Goal: Task Accomplishment & Management: Use online tool/utility

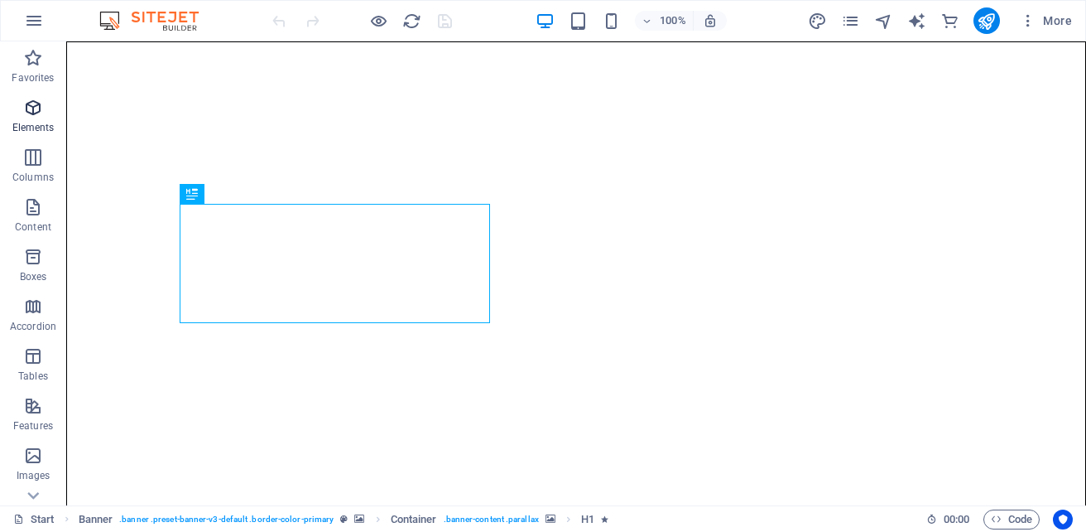
click at [36, 115] on icon "button" at bounding box center [33, 108] width 20 height 20
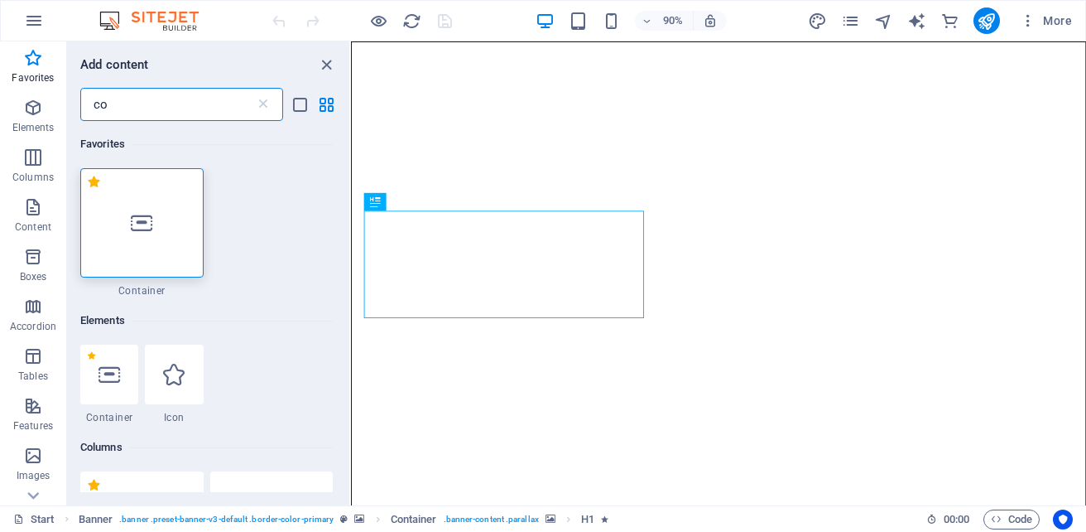
type input "co"
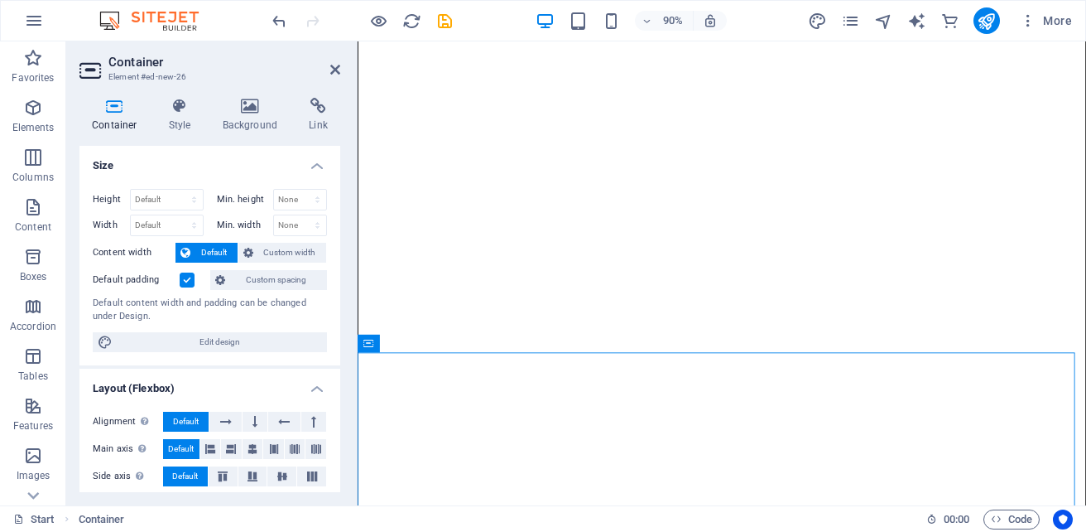
scroll to position [230, 0]
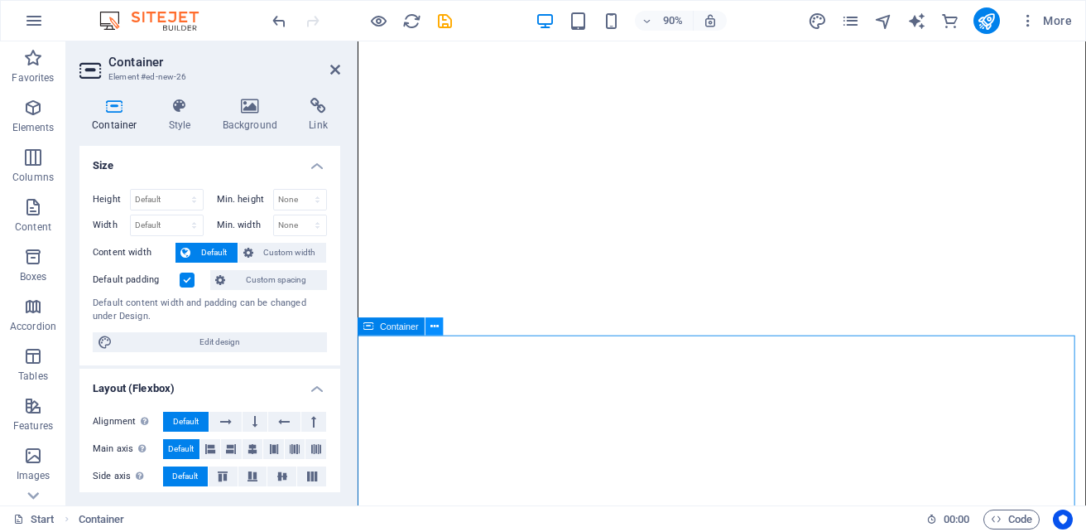
click at [433, 330] on icon at bounding box center [434, 326] width 8 height 16
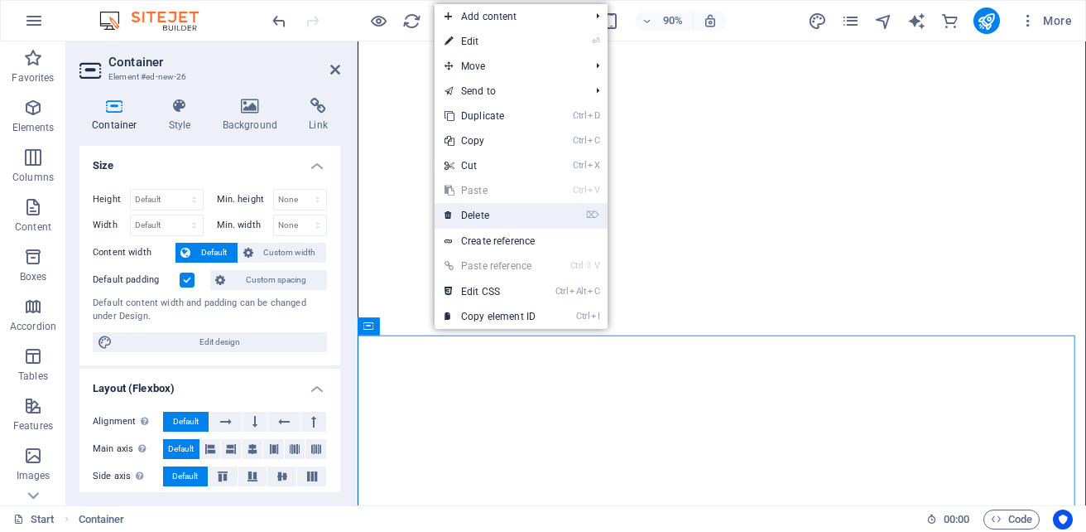
click at [489, 211] on link "⌦ Delete" at bounding box center [490, 215] width 111 height 25
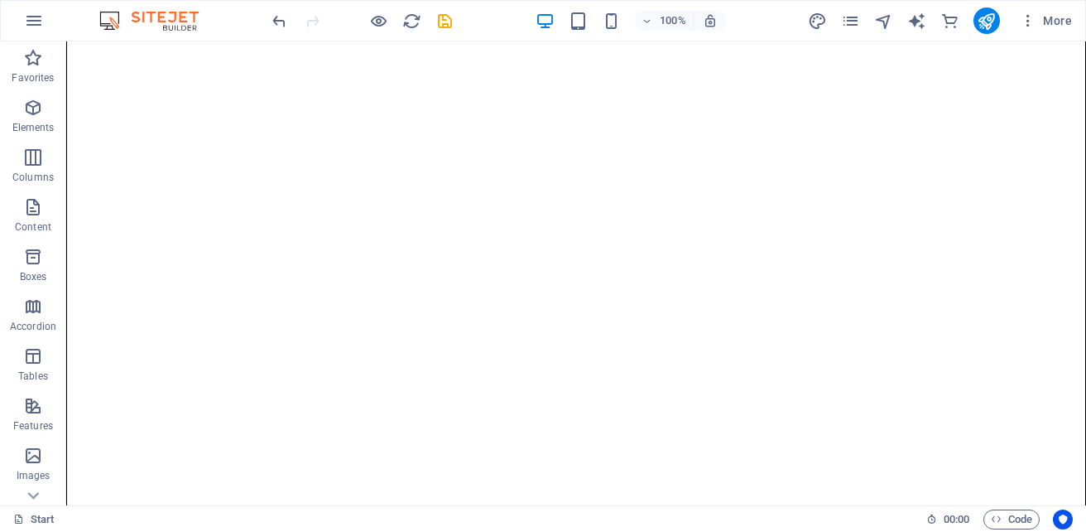
scroll to position [0, 0]
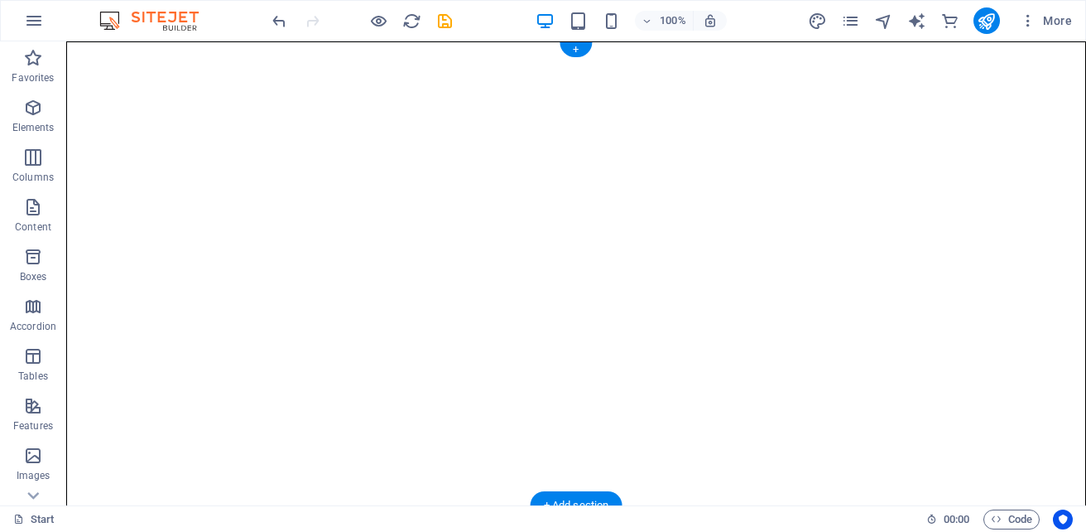
click at [306, 506] on img "1/1" at bounding box center [570, 506] width 1006 height 0
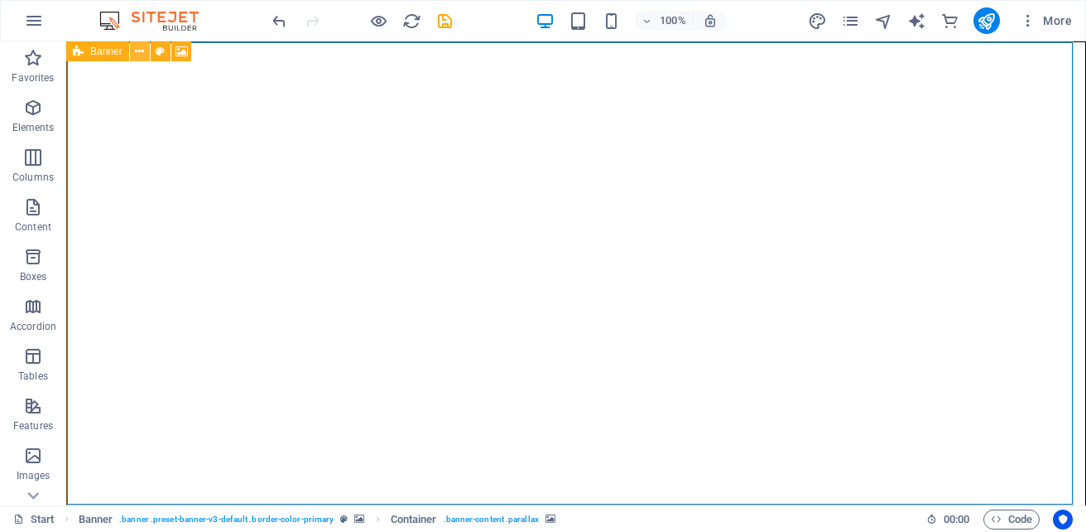
click at [142, 46] on icon at bounding box center [139, 51] width 9 height 17
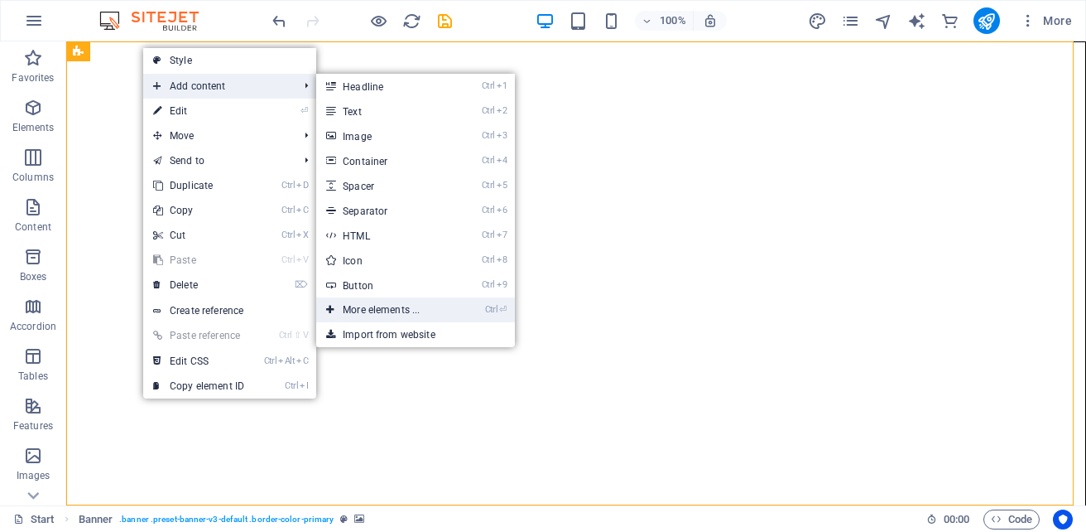
click at [381, 310] on link "Ctrl ⏎ More elements ..." at bounding box center [384, 309] width 137 height 25
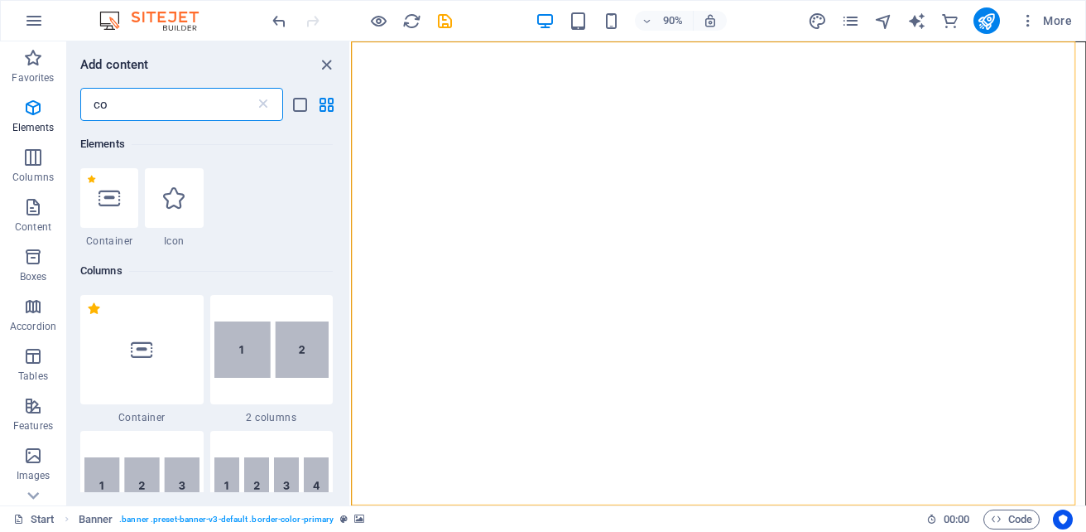
scroll to position [176, 0]
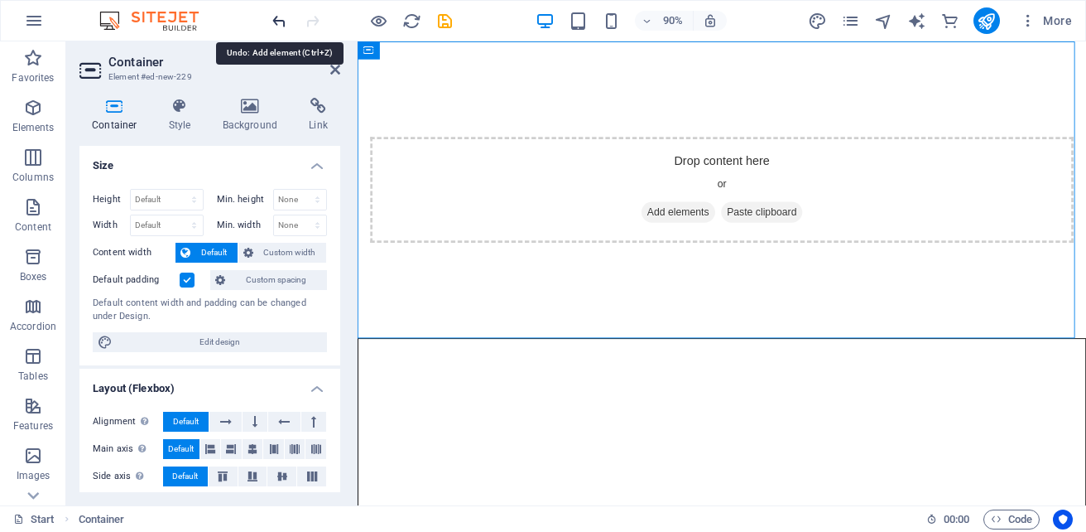
click at [281, 26] on icon "undo" at bounding box center [279, 21] width 19 height 19
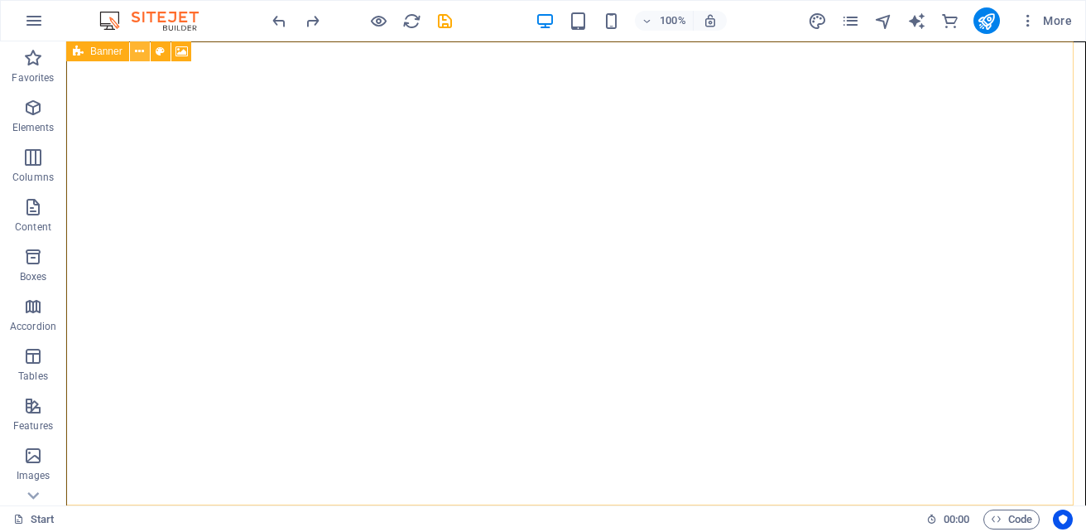
click at [139, 51] on icon at bounding box center [139, 51] width 9 height 17
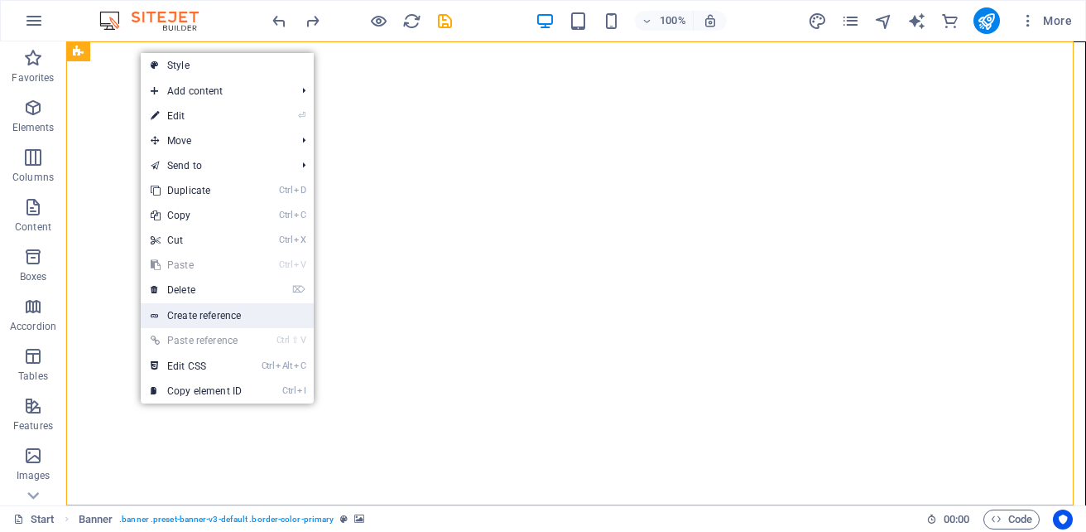
click at [197, 317] on link "Create reference" at bounding box center [227, 315] width 173 height 25
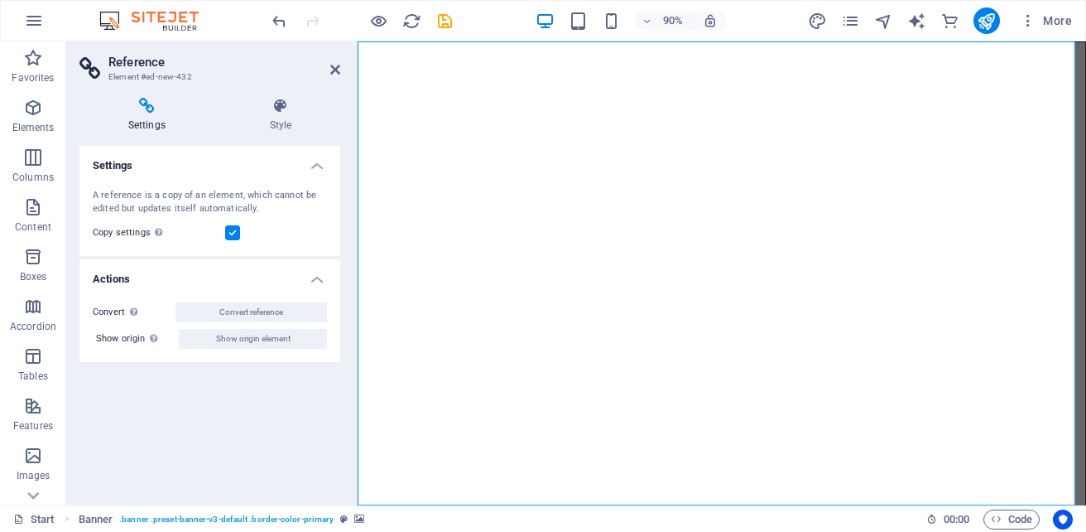
scroll to position [556, 0]
click at [338, 69] on icon at bounding box center [335, 69] width 10 height 13
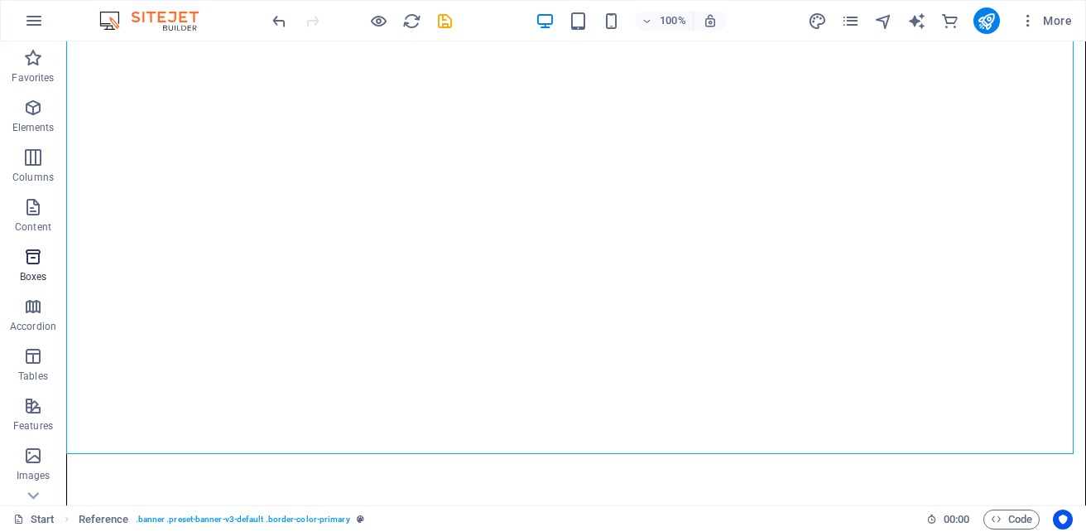
click at [30, 255] on icon "button" at bounding box center [33, 257] width 20 height 20
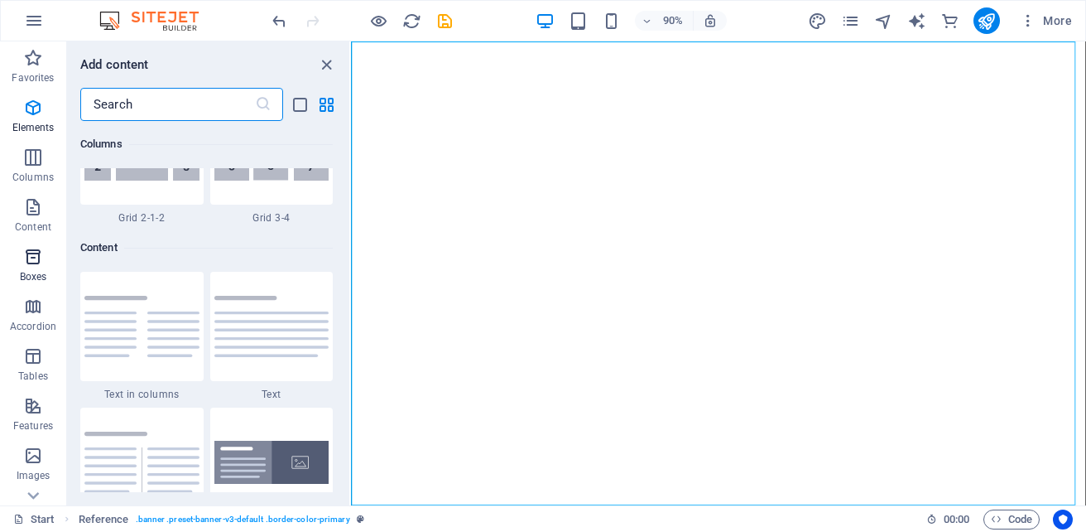
scroll to position [4567, 0]
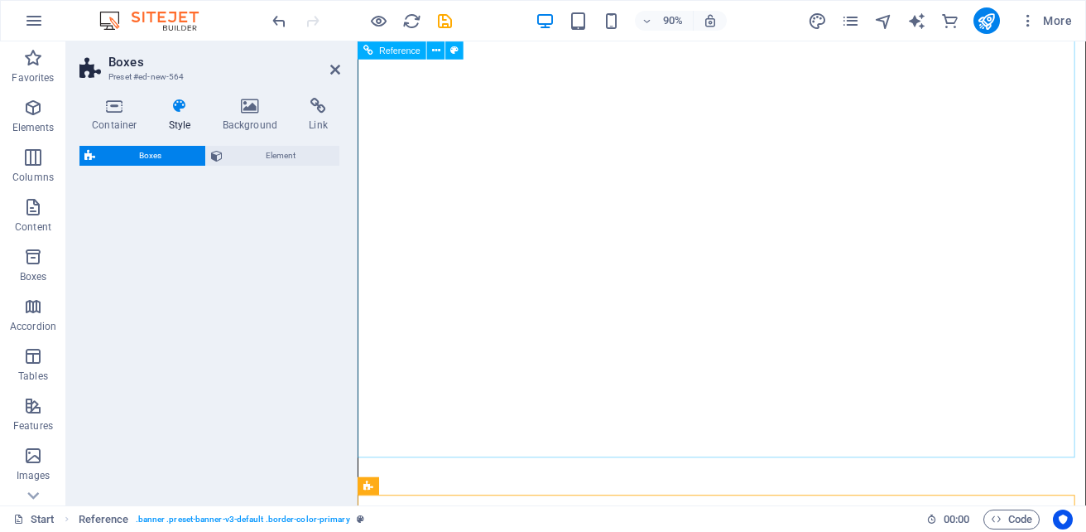
select select "rem"
select select "preset-boxes-v3-border"
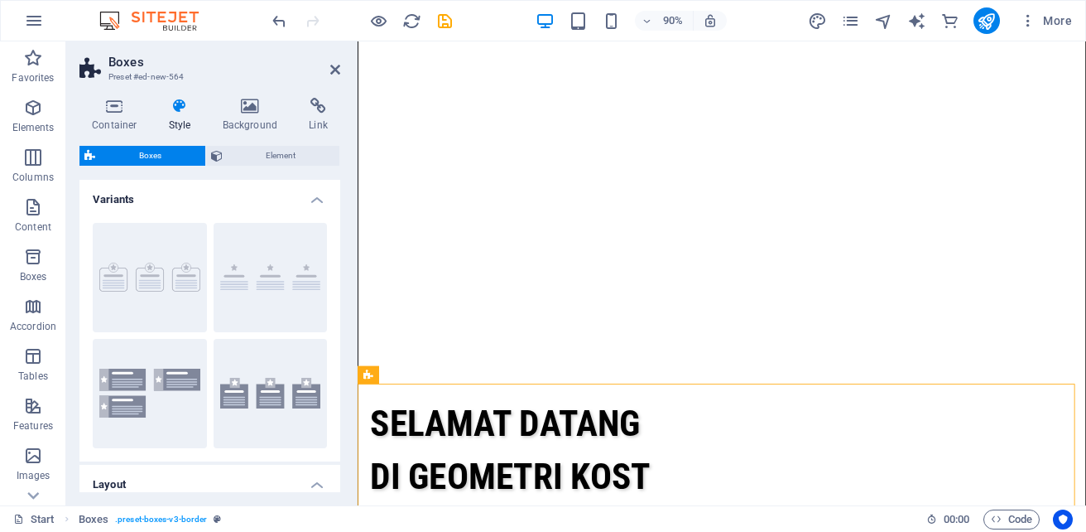
scroll to position [695, 0]
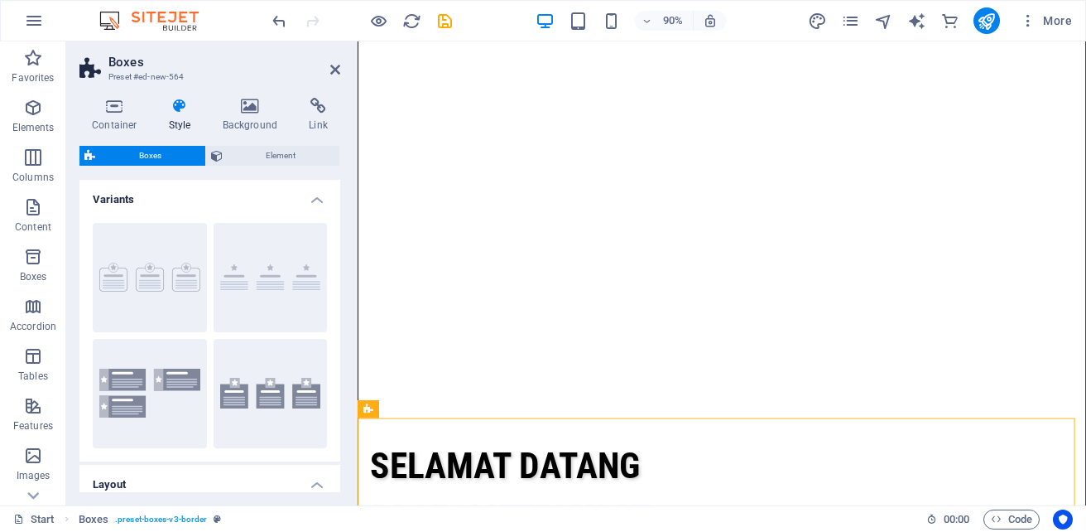
drag, startPoint x: 753, startPoint y: 448, endPoint x: 499, endPoint y: 314, distance: 286.6
click at [420, 408] on icon at bounding box center [420, 409] width 8 height 16
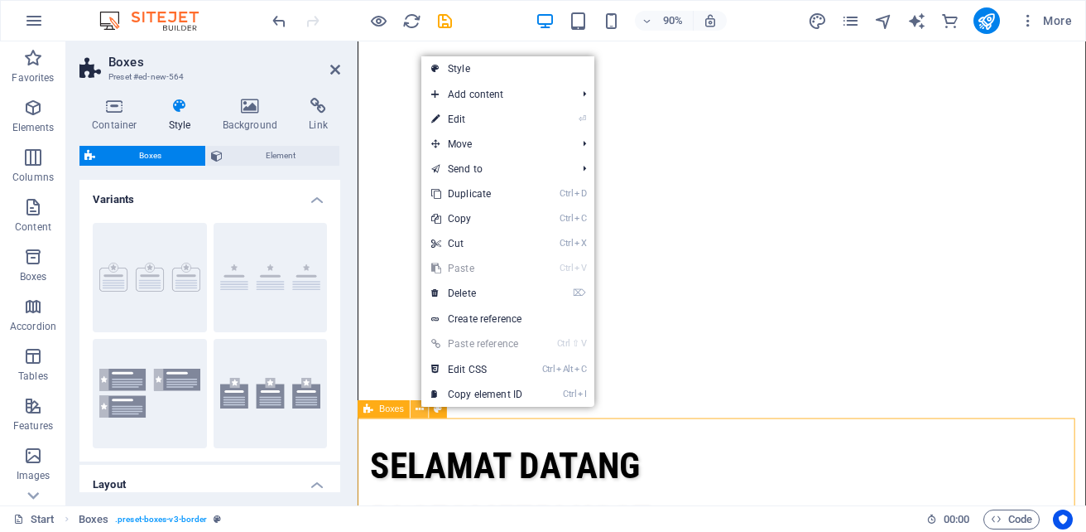
click at [420, 408] on icon at bounding box center [420, 409] width 8 height 16
drag, startPoint x: 749, startPoint y: 450, endPoint x: 701, endPoint y: 219, distance: 235.9
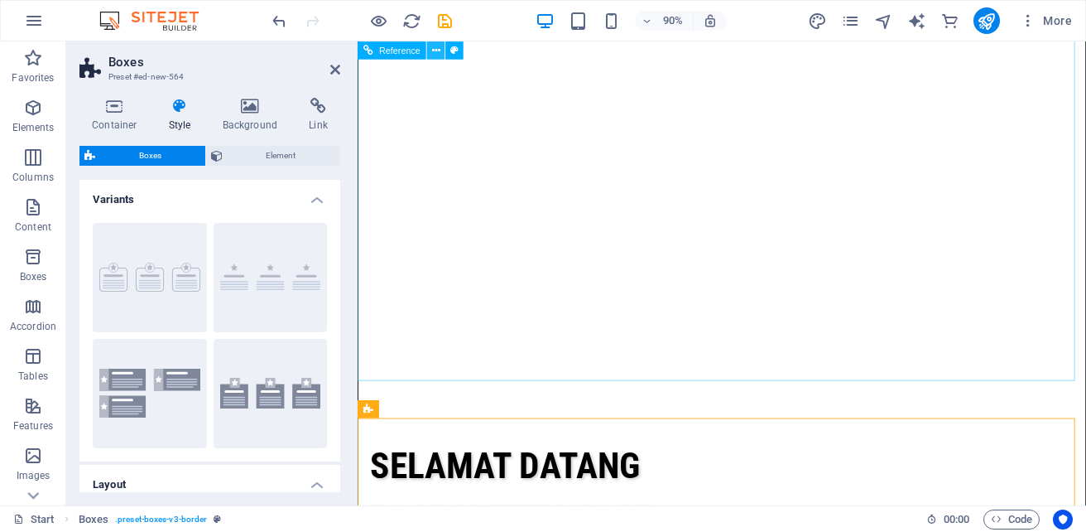
click at [438, 50] on icon at bounding box center [436, 50] width 8 height 16
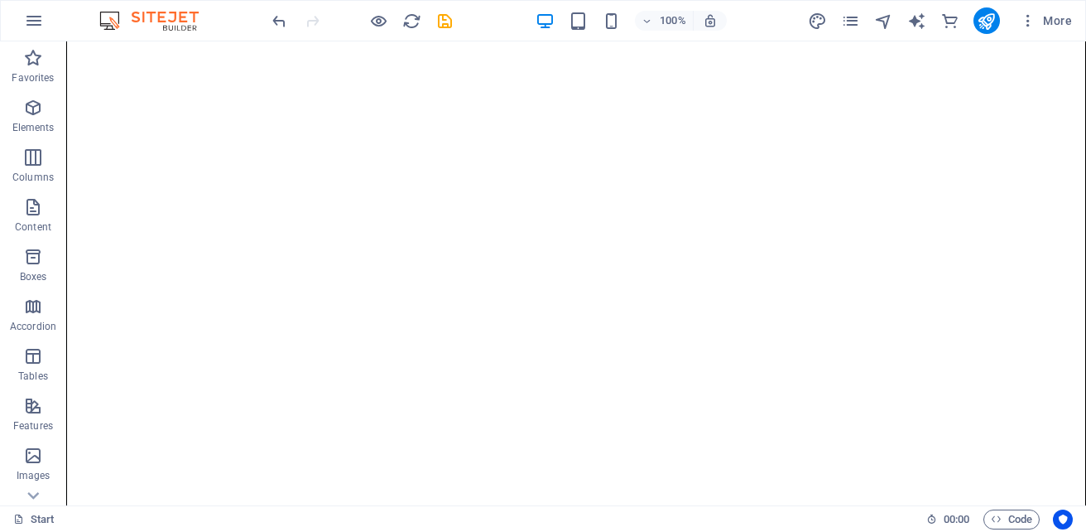
scroll to position [0, 0]
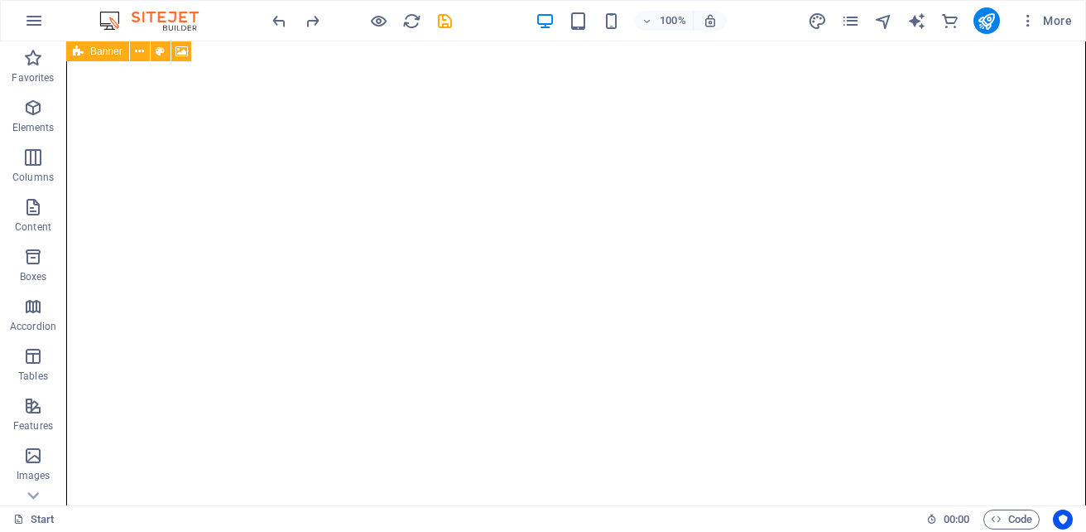
scroll to position [383, 0]
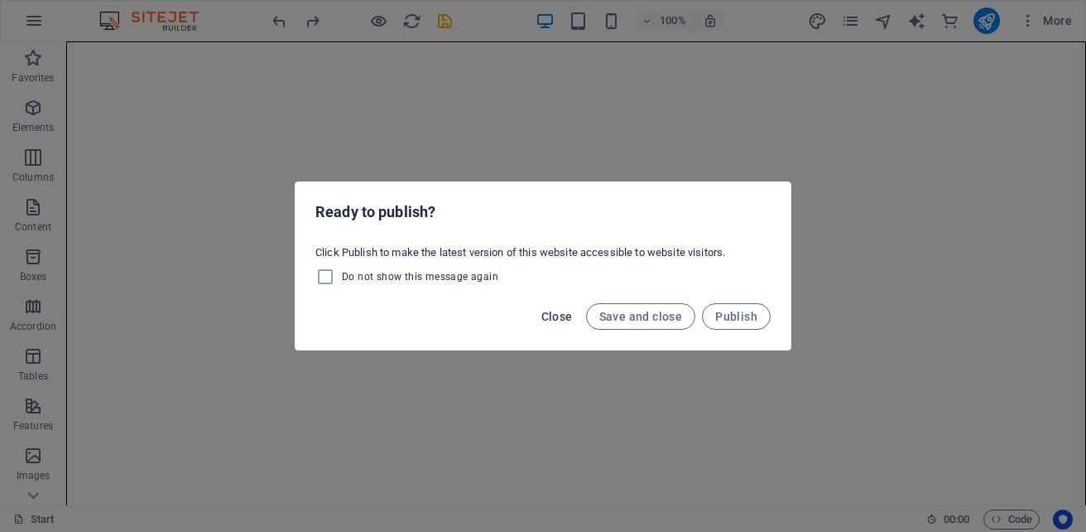
click at [565, 320] on span "Close" at bounding box center [556, 316] width 31 height 13
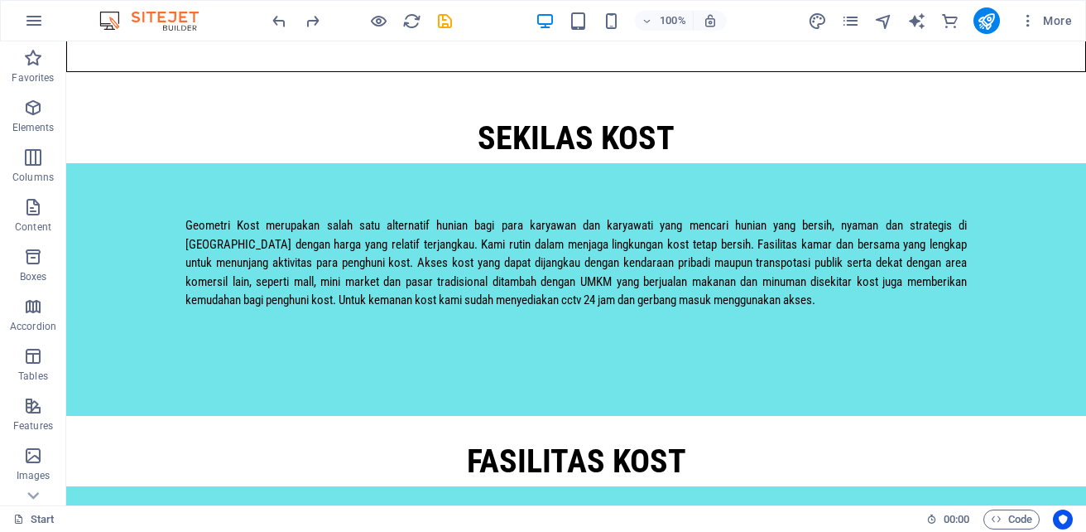
scroll to position [1310, 0]
